Goal: Information Seeking & Learning: Learn about a topic

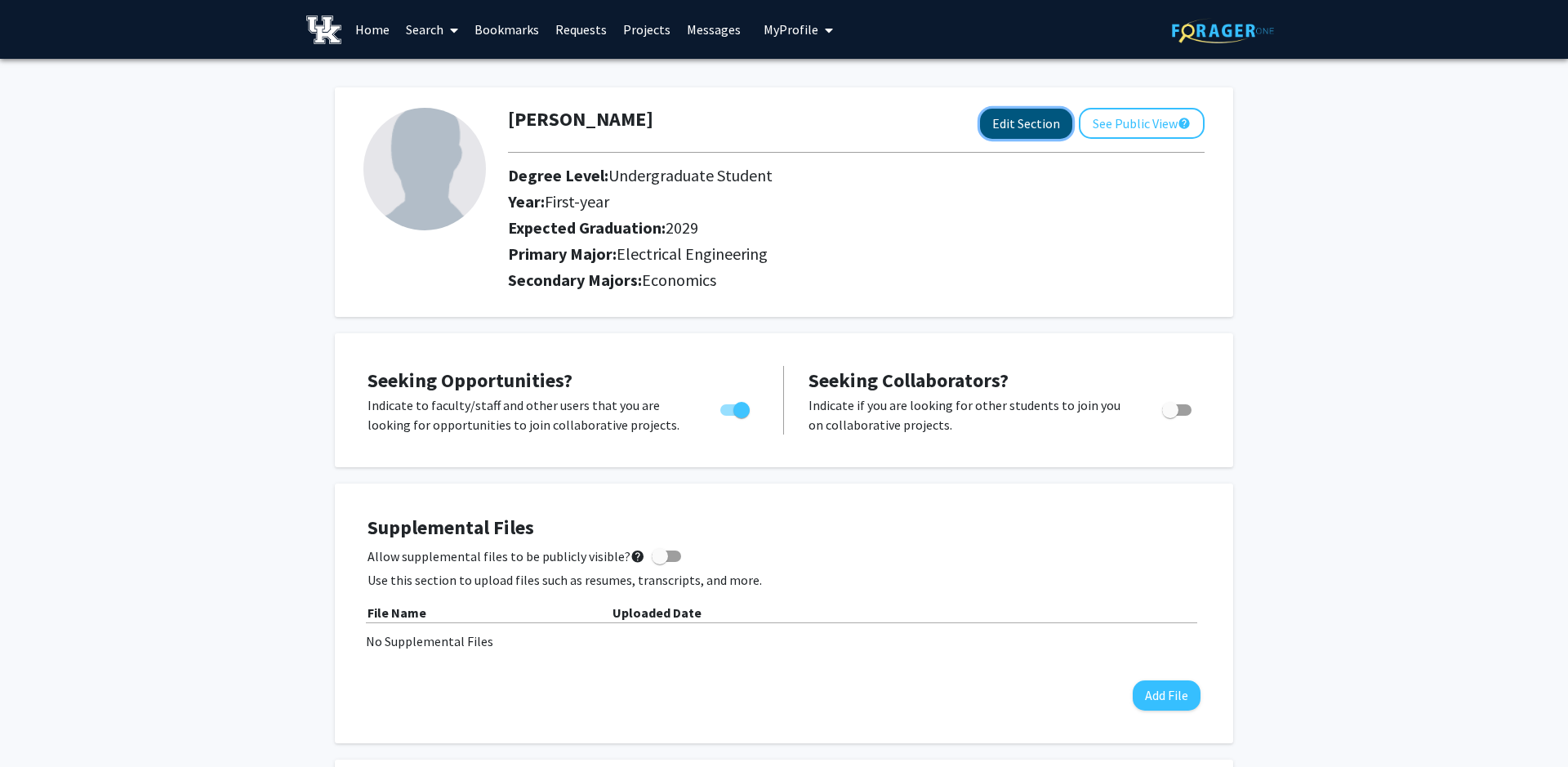
click at [1021, 118] on button "Edit Section" at bounding box center [1027, 124] width 93 height 30
select select "first-year"
select select "2029"
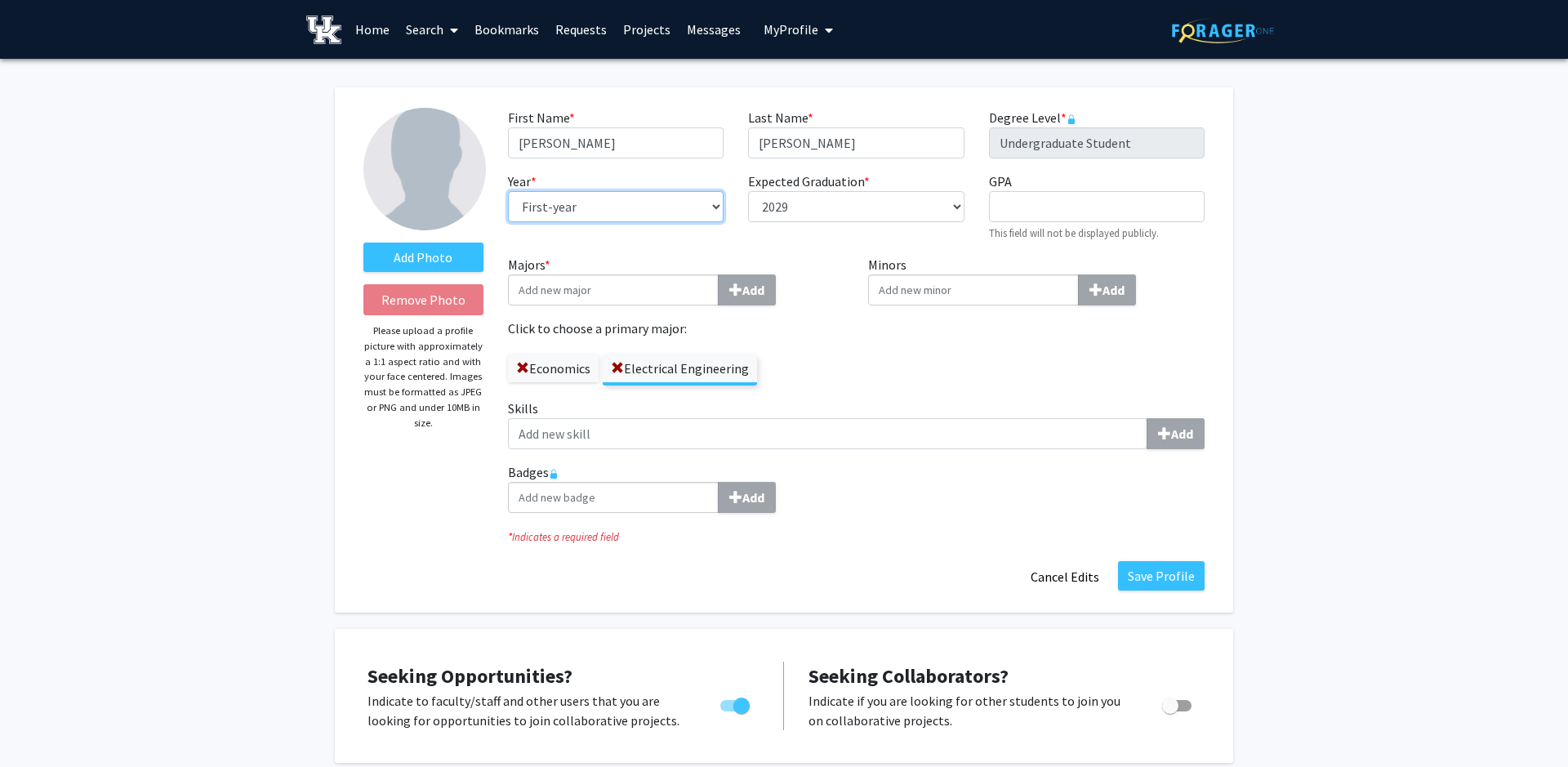
select select "sophomore"
click option "Sophomore" at bounding box center [0, 0] width 0 height 0
select select "2028"
click option "2028" at bounding box center [0, 0] width 0 height 0
click at [802, 251] on div "First Name * required [PERSON_NAME] Last Name * required [PERSON_NAME] Degree L…" at bounding box center [857, 181] width 721 height 147
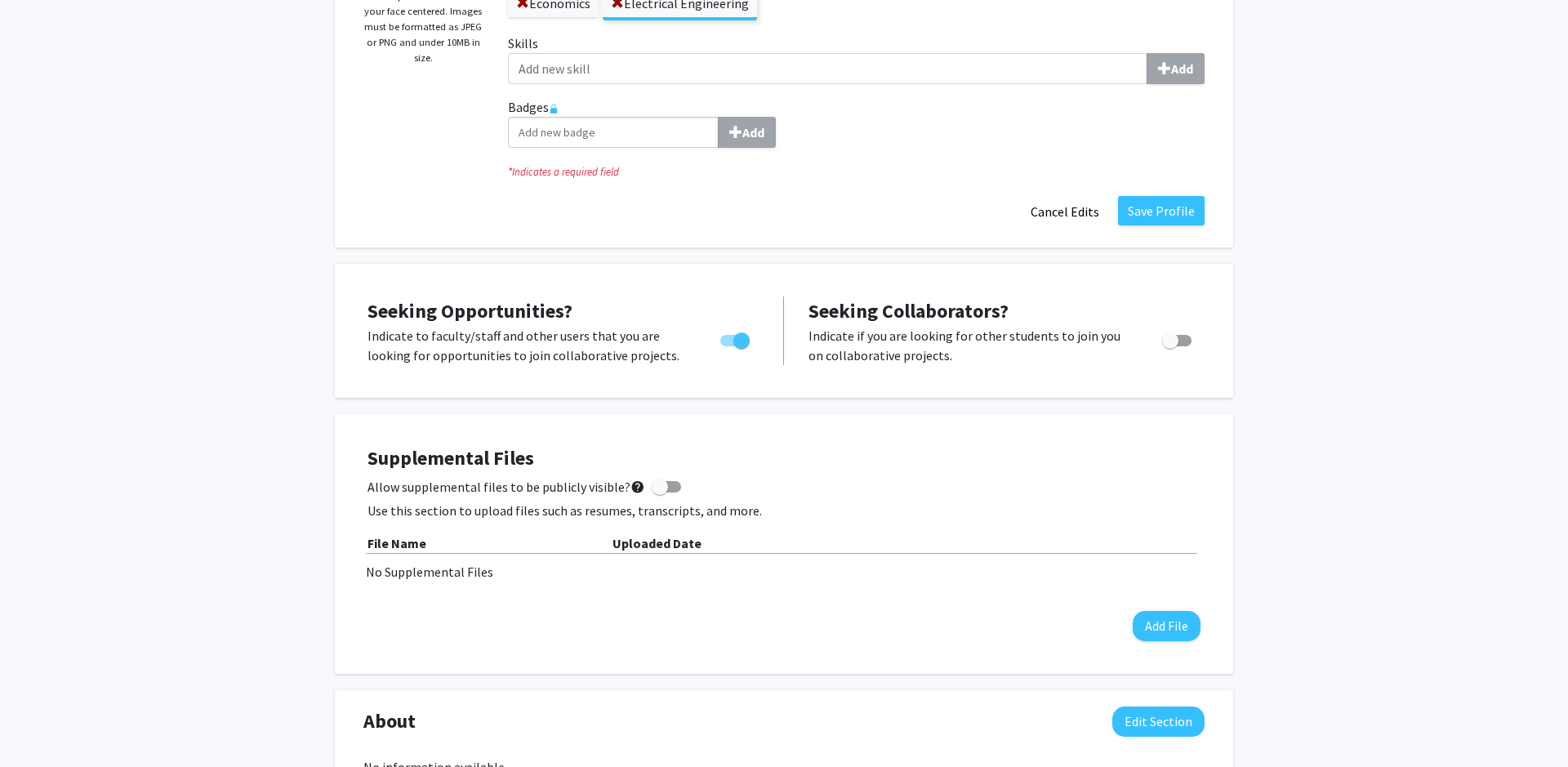
scroll to position [363, 0]
click at [1150, 202] on button "Save Profile" at bounding box center [1161, 212] width 86 height 29
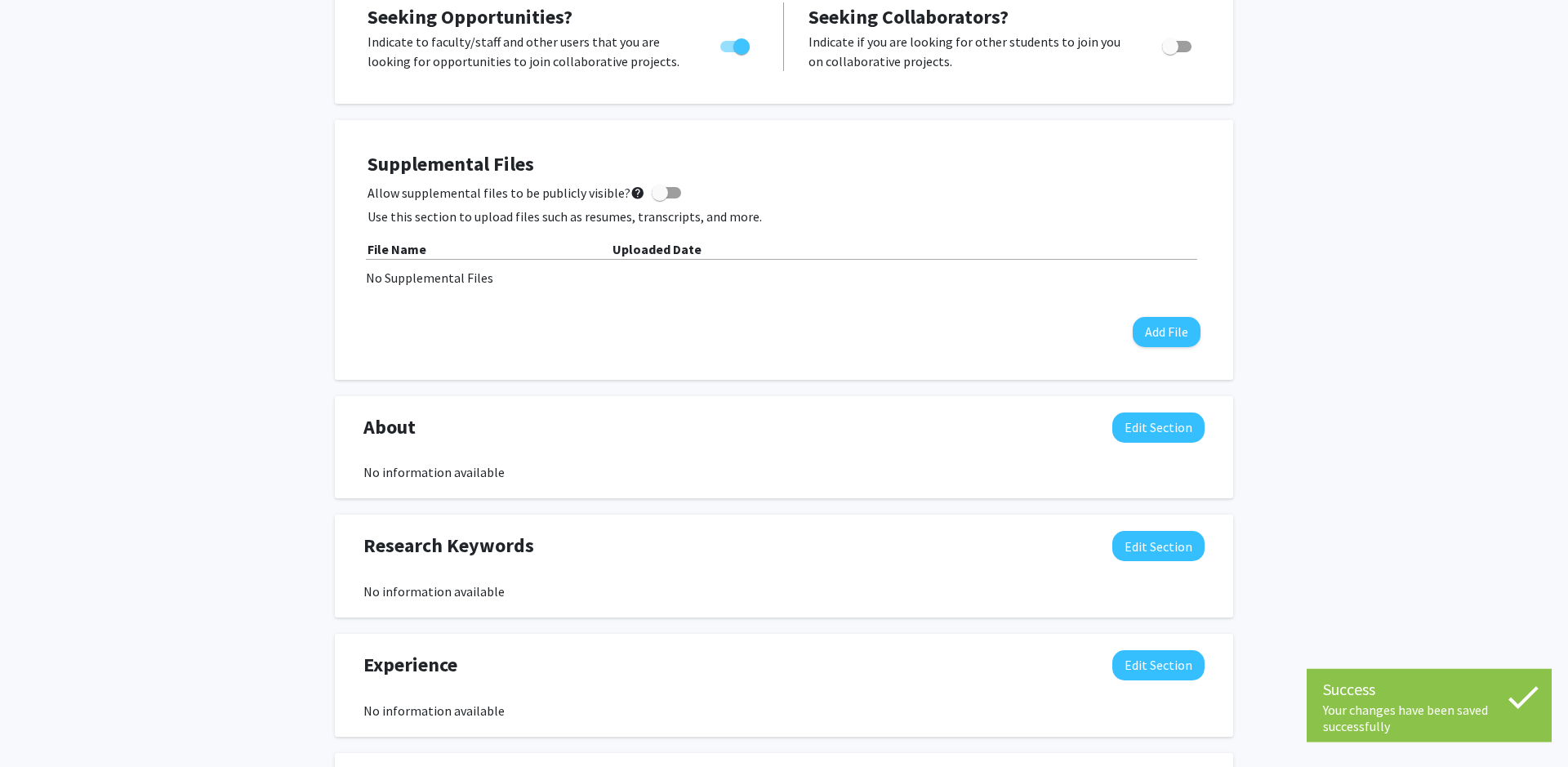
scroll to position [0, 0]
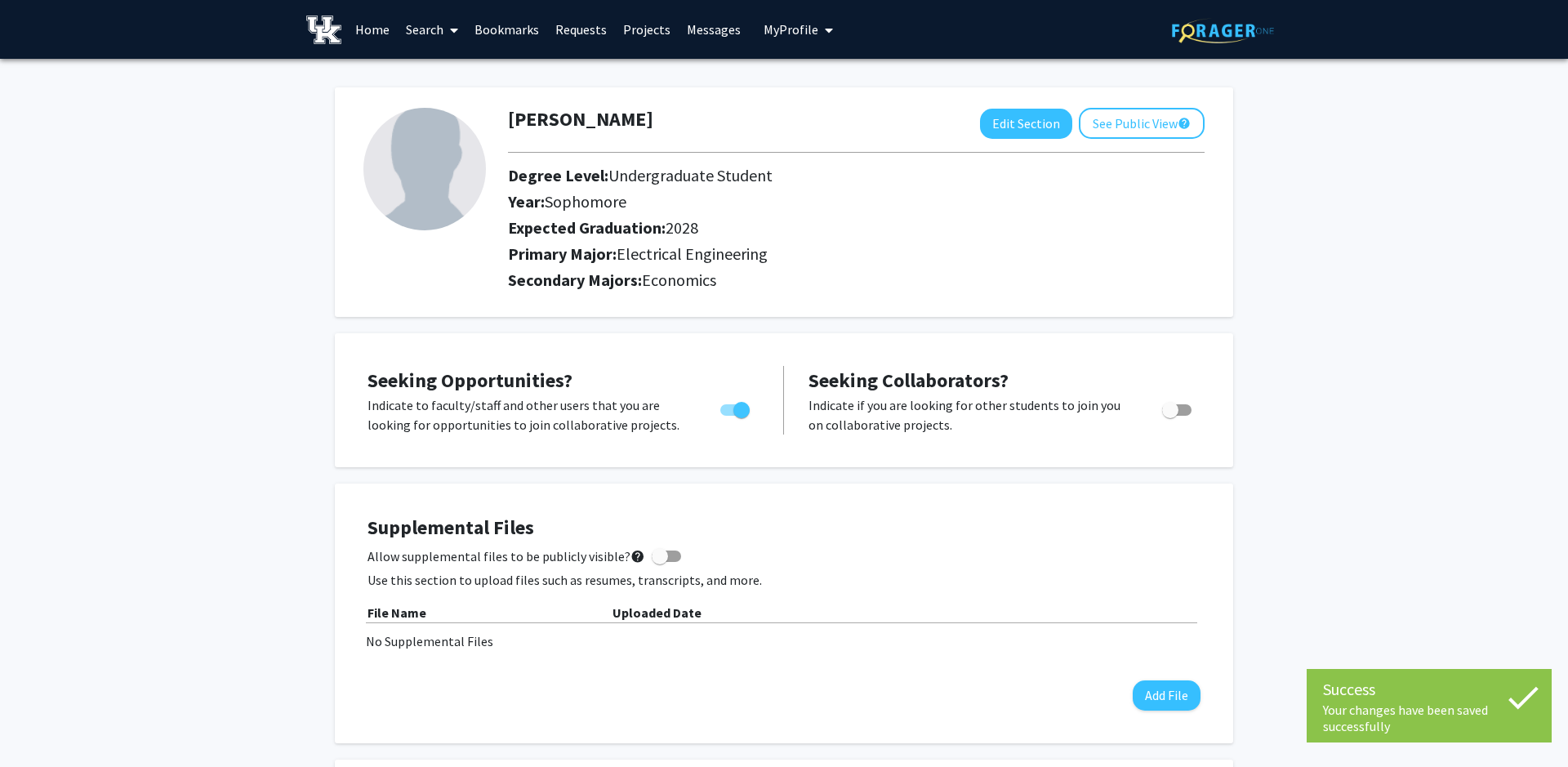
click at [373, 28] on link "Home" at bounding box center [372, 29] width 51 height 57
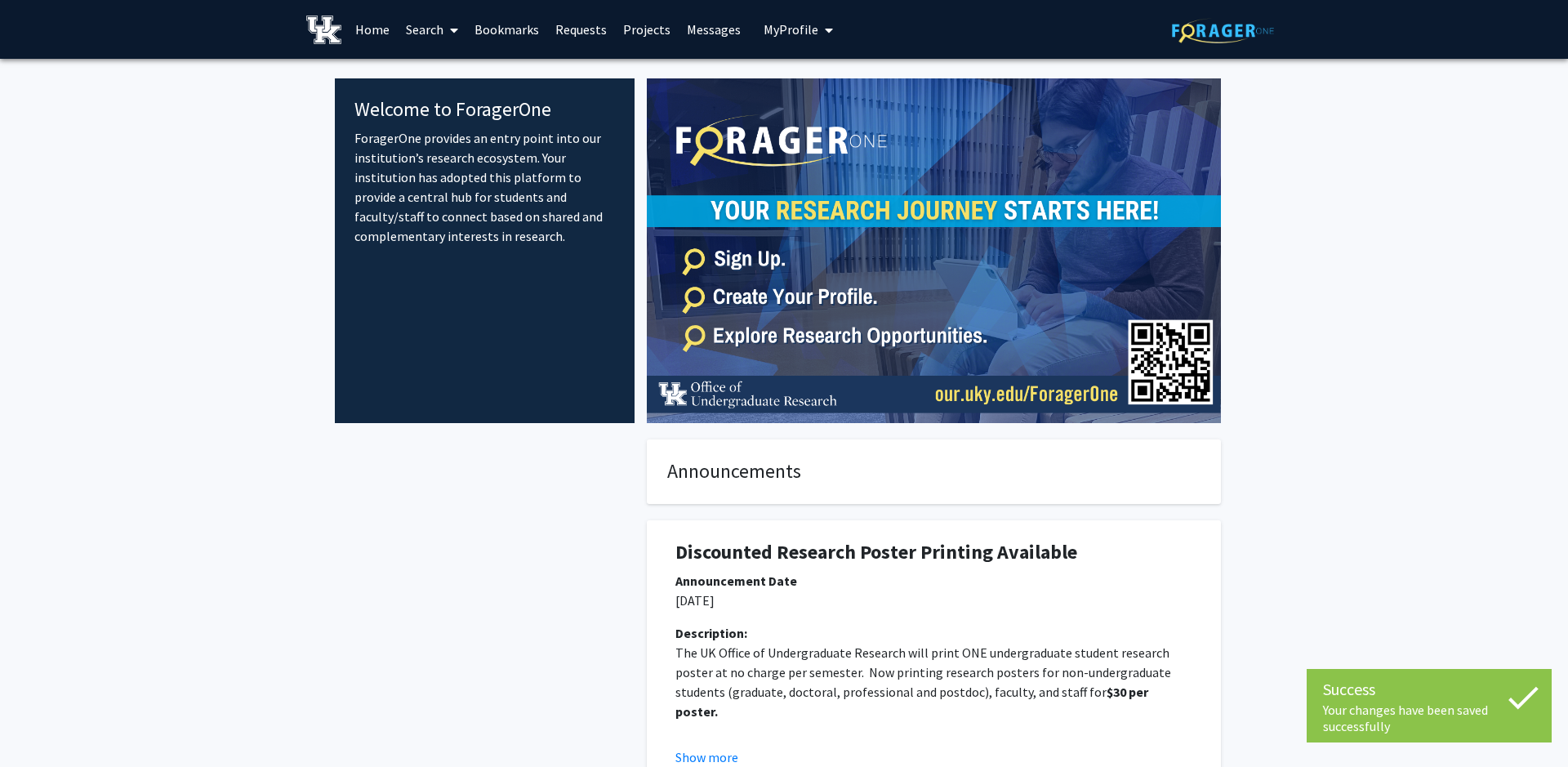
click at [439, 32] on link "Search" at bounding box center [432, 29] width 69 height 57
click at [470, 69] on span "Faculty/Staff" at bounding box center [458, 75] width 120 height 33
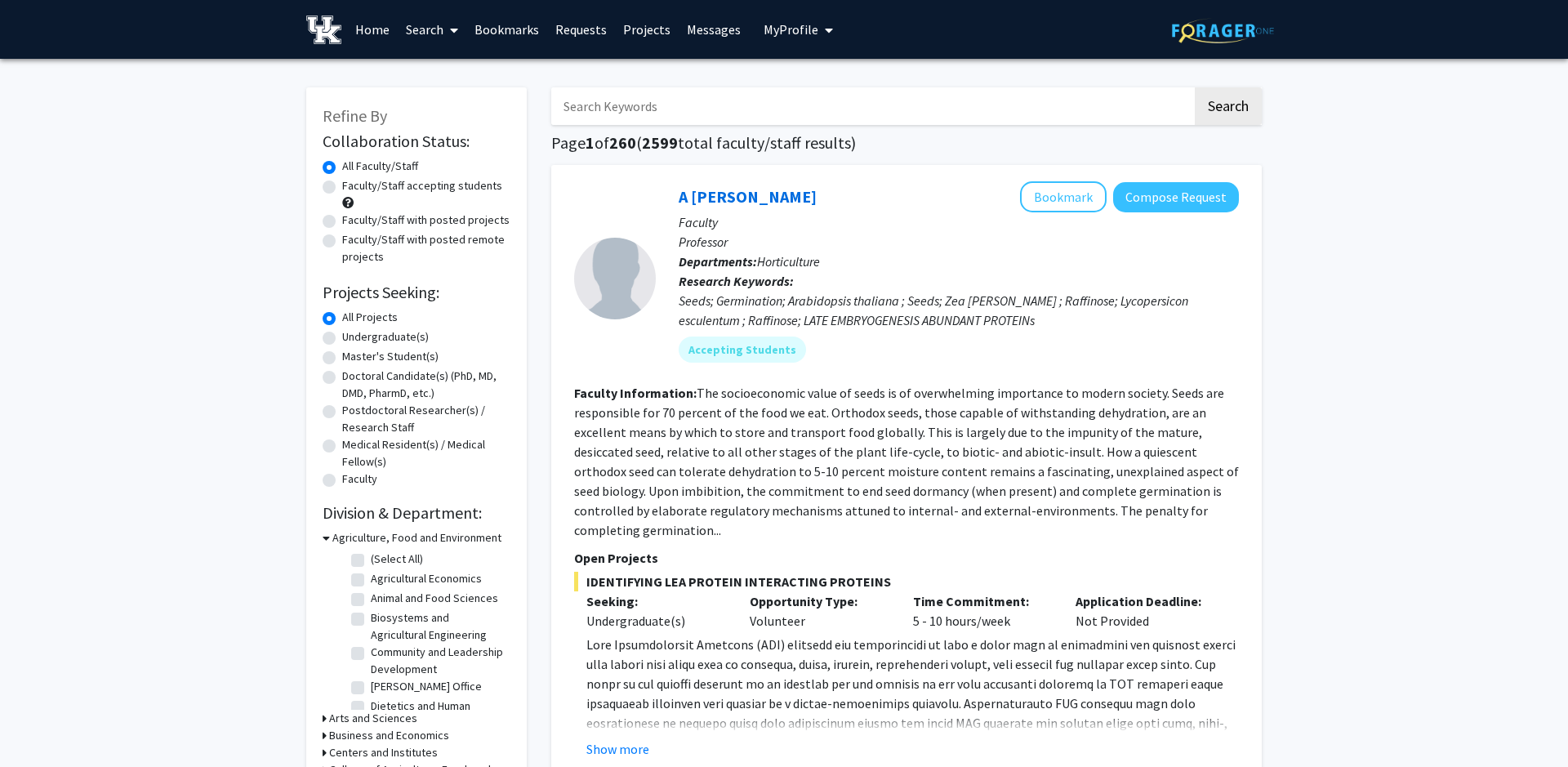
click at [468, 186] on label "Faculty/Staff accepting students" at bounding box center [422, 185] width 160 height 17
click at [353, 186] on input "Faculty/Staff accepting students" at bounding box center [347, 183] width 11 height 11
radio input "true"
click at [381, 343] on label "Undergraduate(s)" at bounding box center [385, 337] width 86 height 17
click at [353, 339] on input "Undergraduate(s)" at bounding box center [347, 334] width 11 height 11
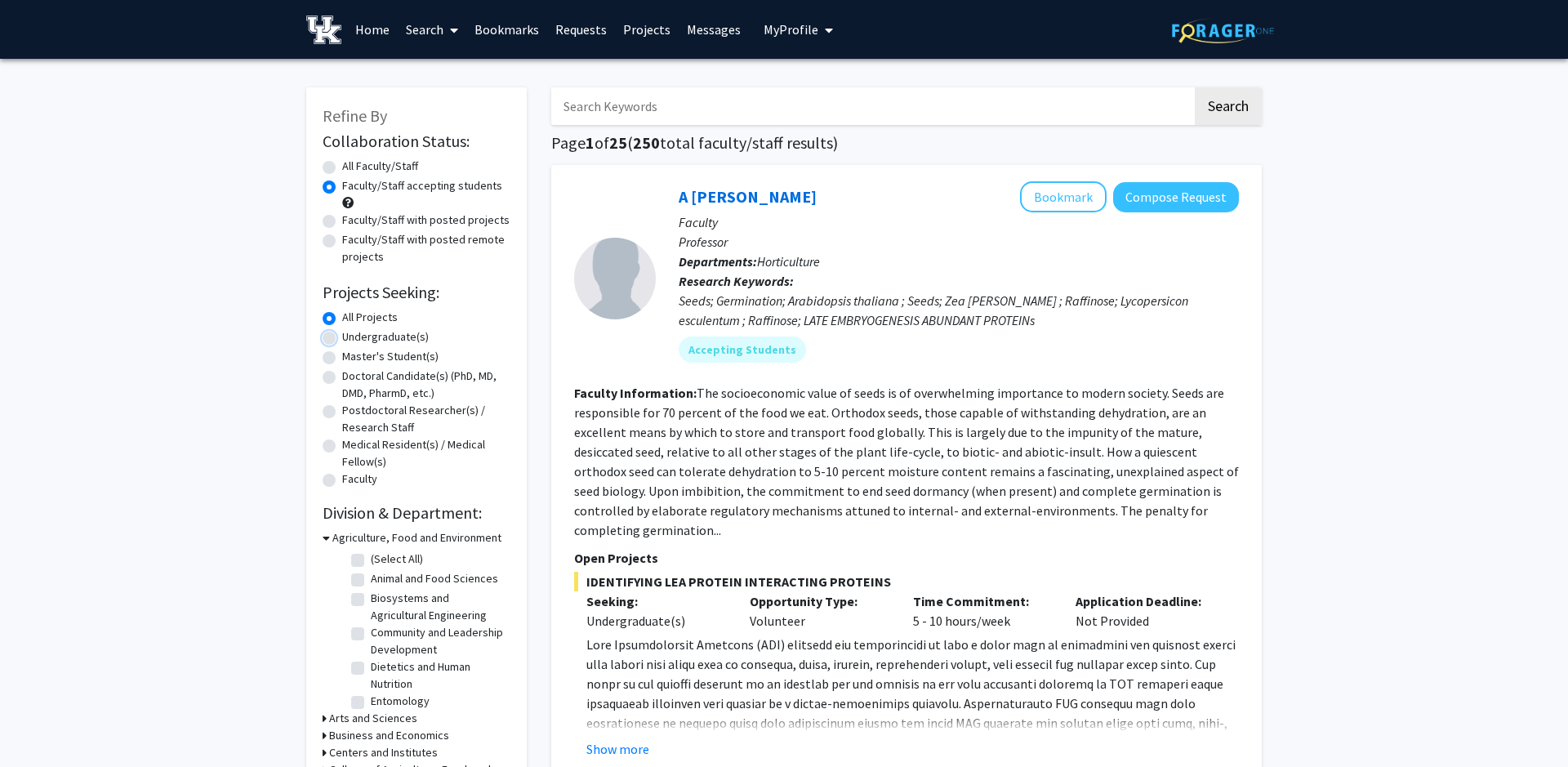
radio input "true"
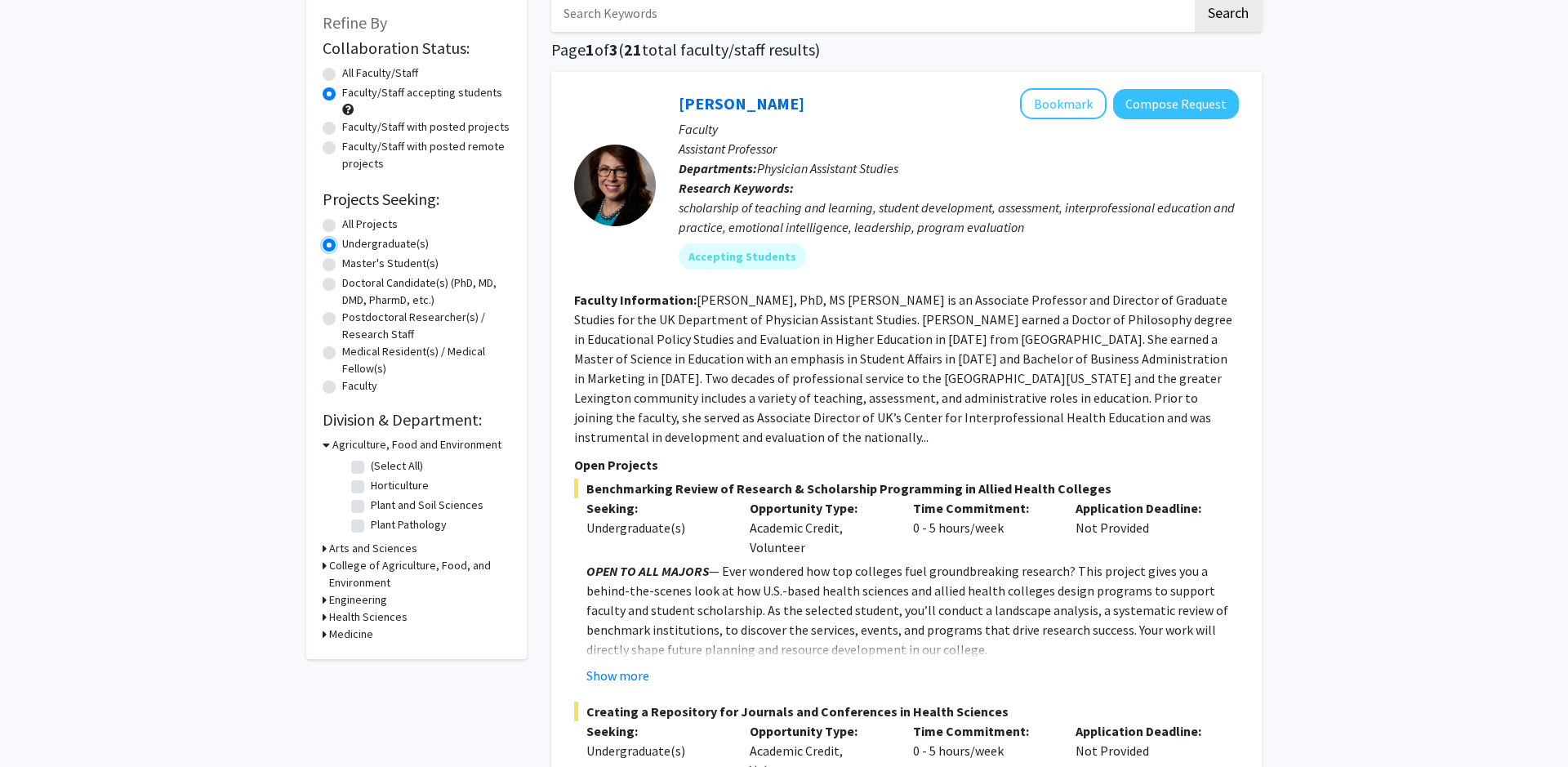
scroll to position [94, 0]
click at [372, 604] on h3 "Engineering" at bounding box center [358, 599] width 58 height 17
click at [375, 615] on label "(Select All)" at bounding box center [396, 620] width 53 height 17
click at [375, 615] on input "(Select All)" at bounding box center [376, 617] width 11 height 11
checkbox input "true"
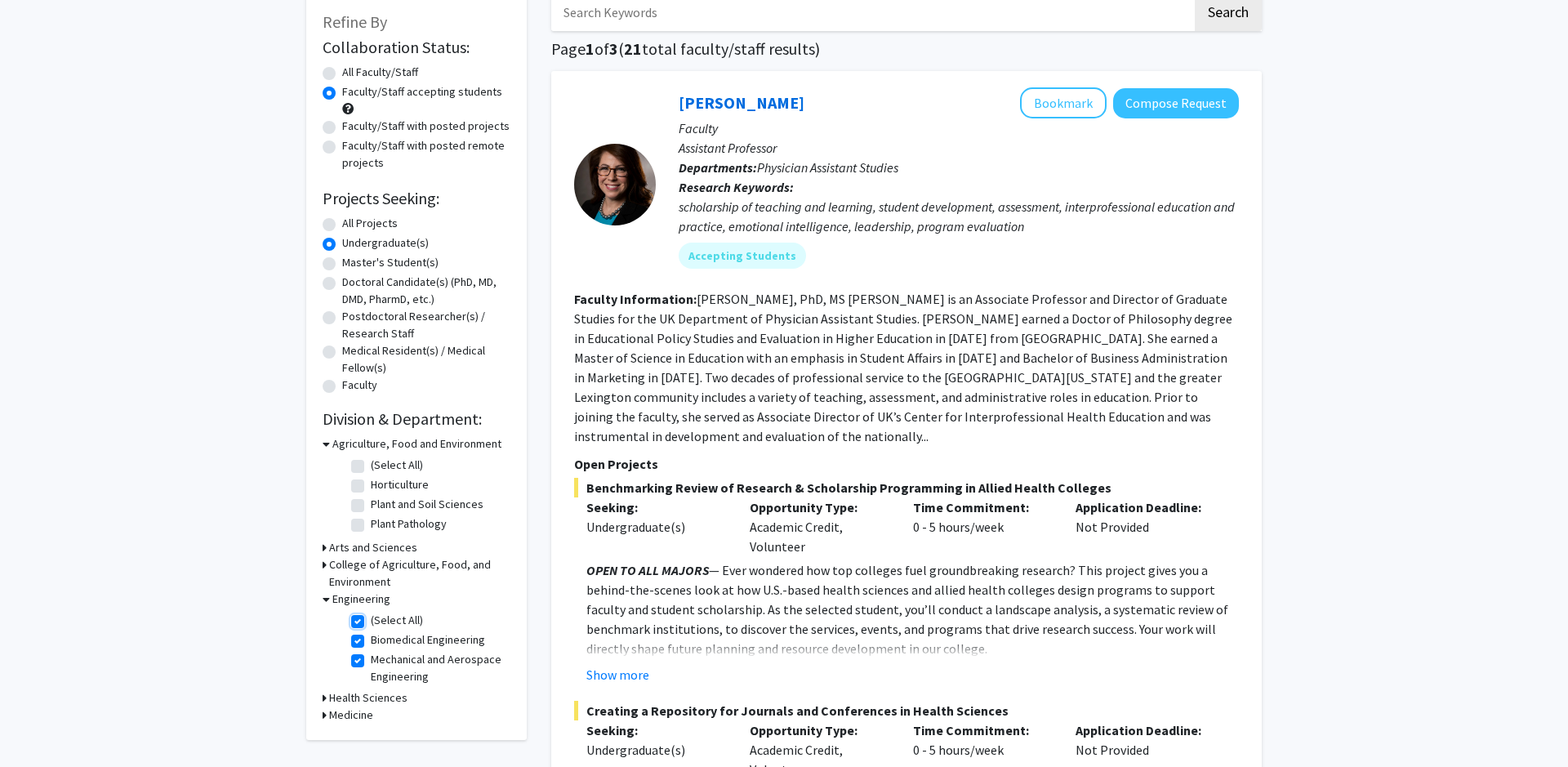
checkbox input "true"
